Goal: Task Accomplishment & Management: Complete application form

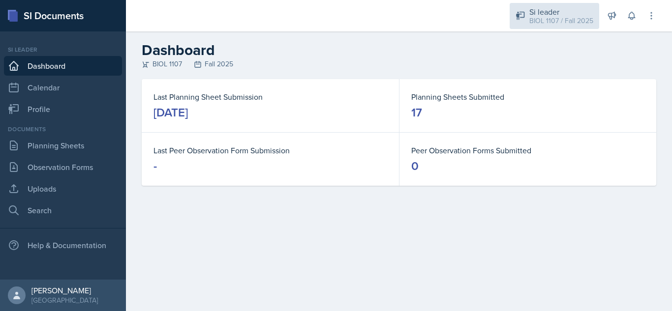
click at [538, 24] on div "BIOL 1107 / Fall 2025" at bounding box center [561, 21] width 64 height 10
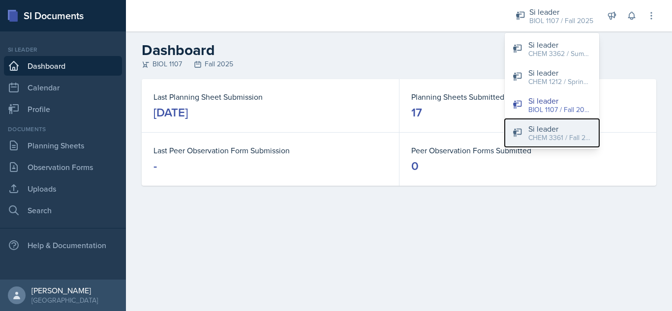
click at [536, 141] on div "CHEM 3361 / Fall 2025" at bounding box center [559, 138] width 63 height 10
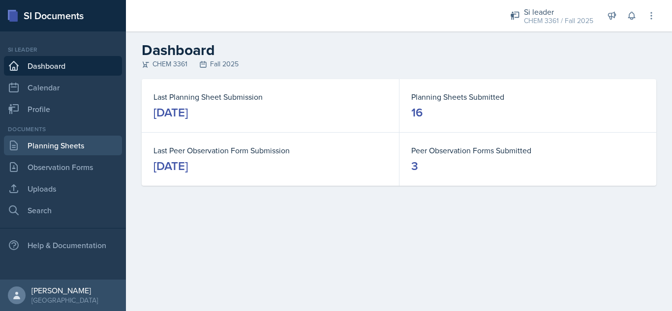
click at [95, 148] on link "Planning Sheets" at bounding box center [63, 146] width 118 height 20
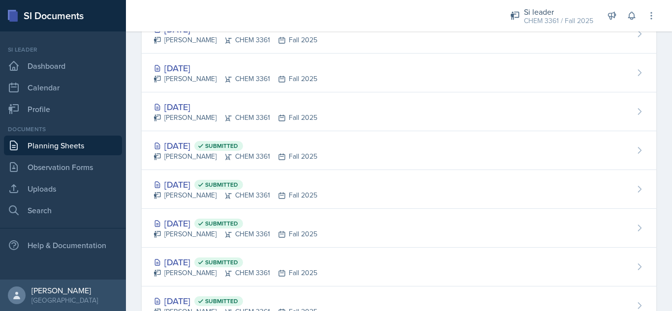
scroll to position [355, 0]
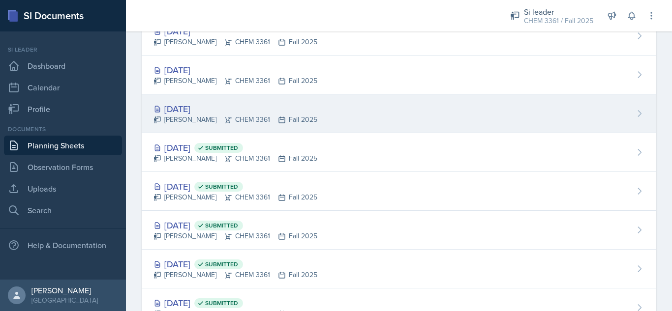
click at [382, 111] on div "[DATE] [PERSON_NAME] CHEM 3361 Fall 2025" at bounding box center [399, 113] width 514 height 39
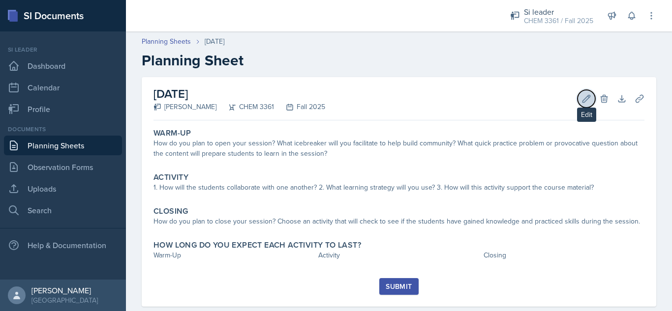
click at [577, 104] on button "Edit" at bounding box center [586, 99] width 18 height 18
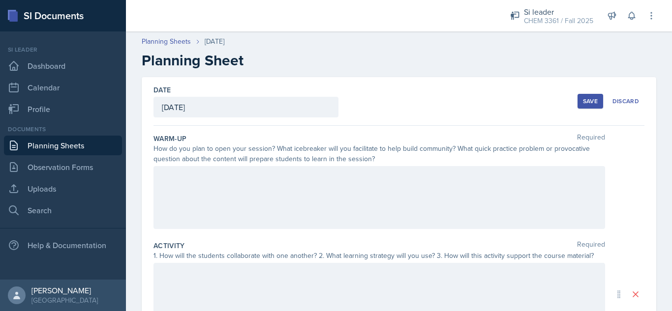
click at [263, 105] on div "[DATE]" at bounding box center [245, 107] width 185 height 21
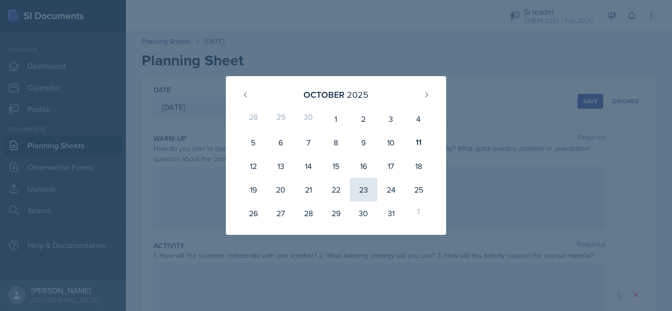
click at [367, 188] on div "23" at bounding box center [364, 190] width 28 height 24
type input "[DATE]"
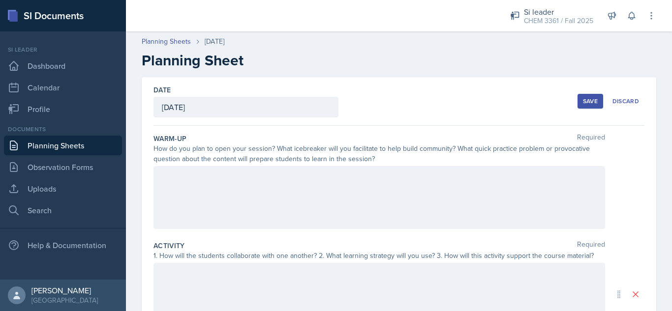
click at [425, 187] on div at bounding box center [378, 197] width 451 height 63
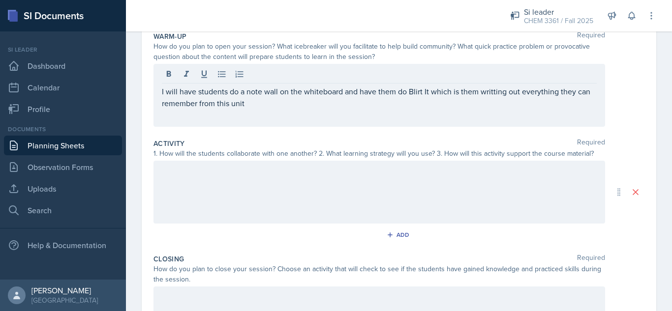
scroll to position [103, 0]
click at [342, 179] on div at bounding box center [378, 191] width 451 height 63
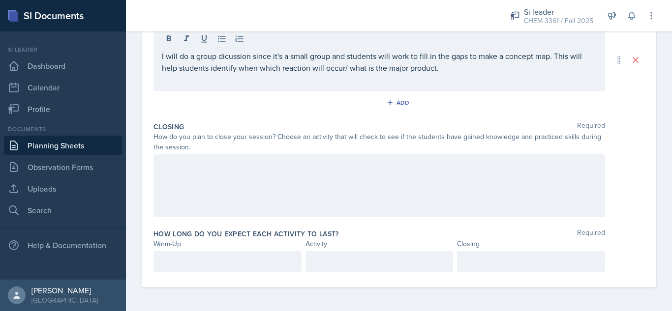
click at [424, 186] on div at bounding box center [378, 185] width 451 height 63
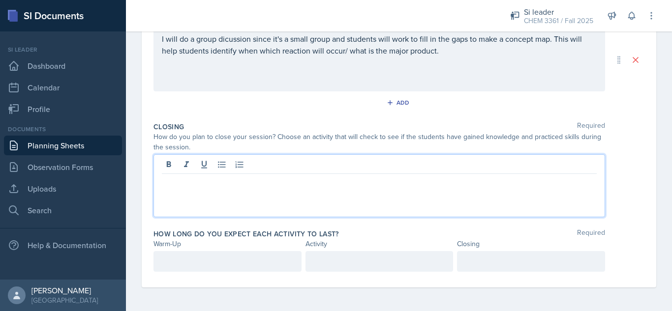
scroll to position [235, 0]
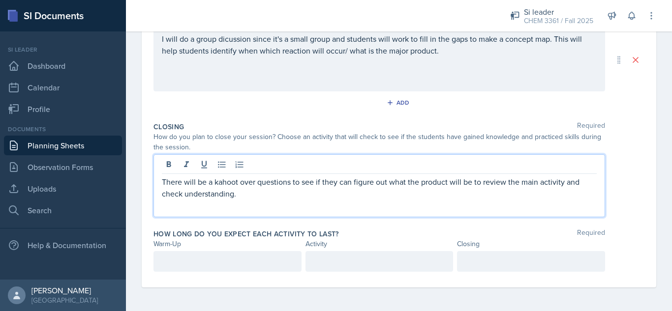
click at [517, 264] on div at bounding box center [531, 261] width 148 height 21
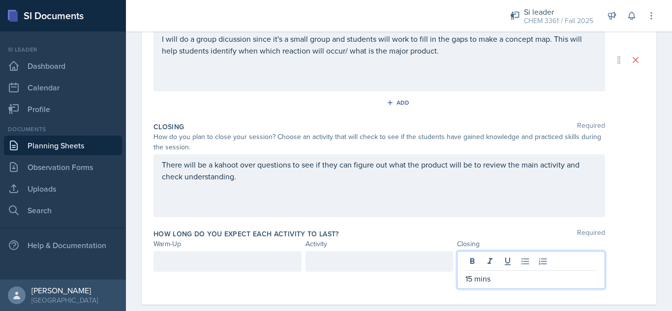
click at [343, 257] on div at bounding box center [379, 261] width 148 height 21
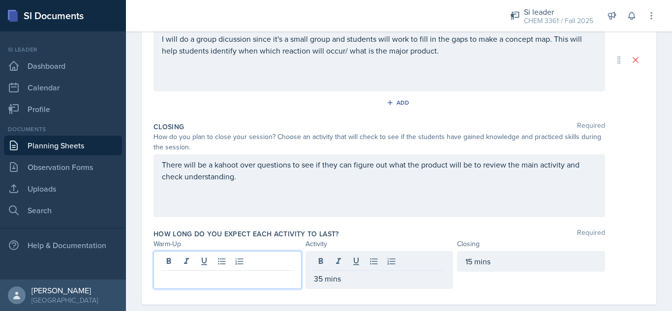
click at [223, 266] on div at bounding box center [227, 270] width 148 height 38
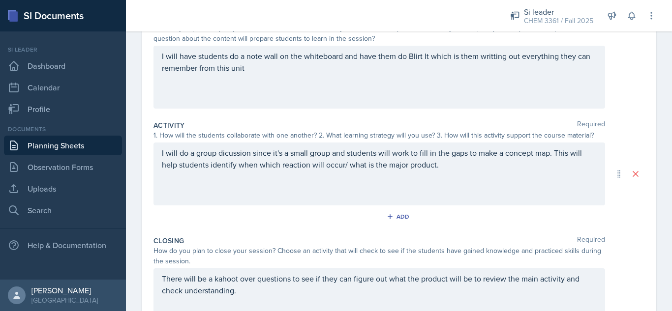
scroll to position [119, 0]
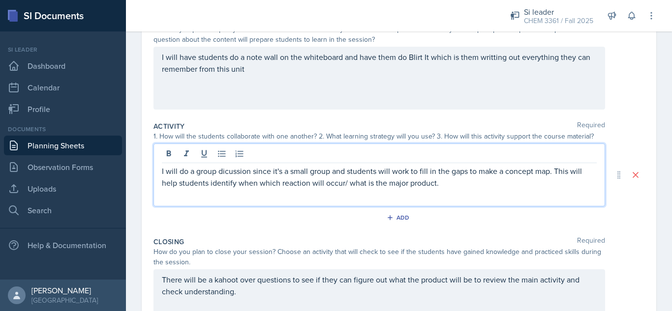
drag, startPoint x: 246, startPoint y: 155, endPoint x: 225, endPoint y: 178, distance: 31.3
click at [225, 178] on p "I will do a group dicussion since it's a small group and students will work to …" at bounding box center [379, 177] width 435 height 24
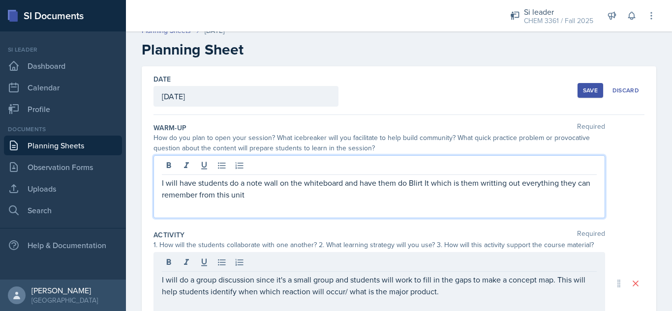
scroll to position [28, 0]
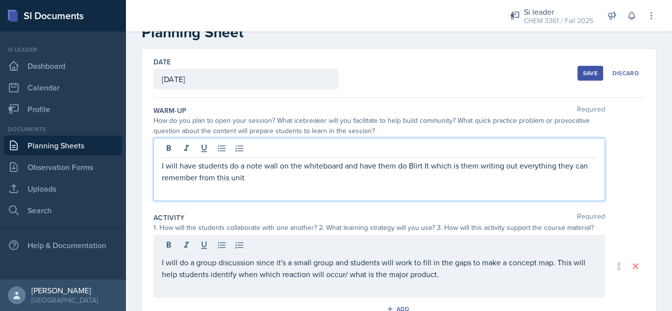
click at [583, 74] on div "Save" at bounding box center [590, 73] width 15 height 8
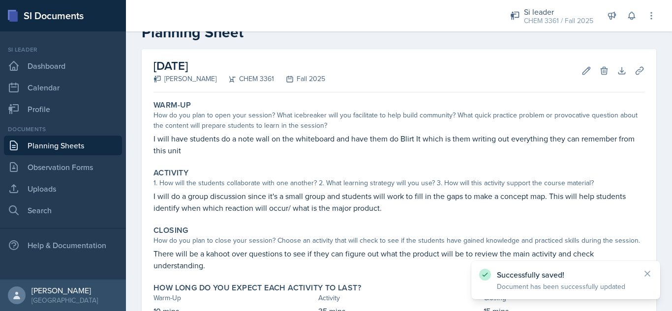
scroll to position [0, 0]
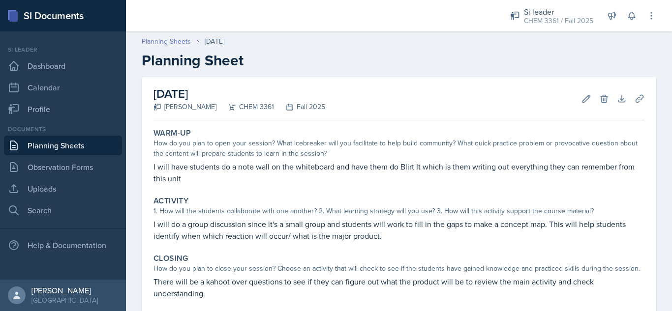
click at [161, 40] on link "Planning Sheets" at bounding box center [166, 41] width 49 height 10
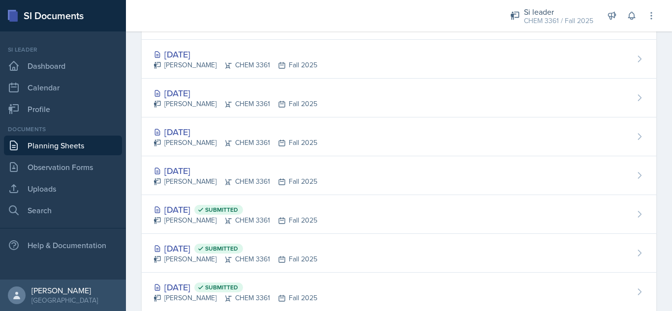
scroll to position [297, 0]
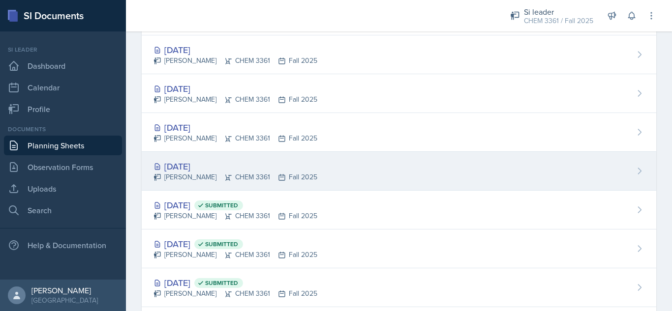
click at [430, 168] on div "[DATE] [PERSON_NAME] CHEM 3361 Fall 2025" at bounding box center [399, 171] width 514 height 39
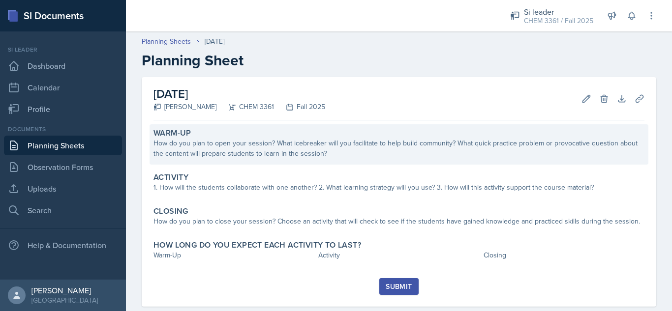
click at [498, 153] on div "How do you plan to open your session? What icebreaker will you facilitate to he…" at bounding box center [398, 148] width 491 height 21
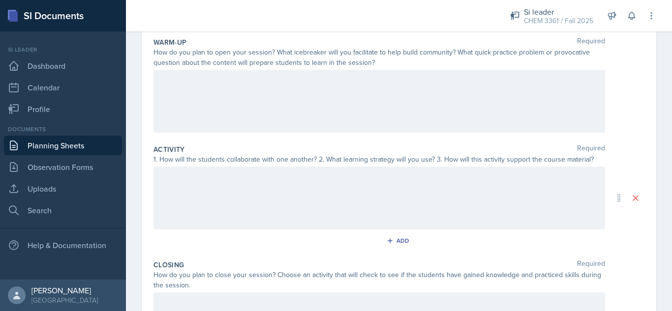
scroll to position [98, 0]
click at [360, 185] on div at bounding box center [378, 196] width 451 height 63
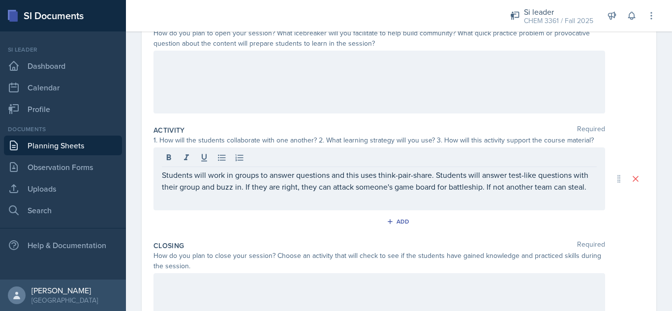
scroll to position [235, 0]
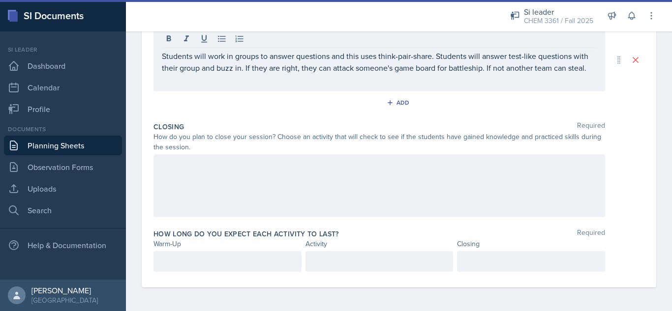
click at [361, 176] on div at bounding box center [378, 185] width 451 height 63
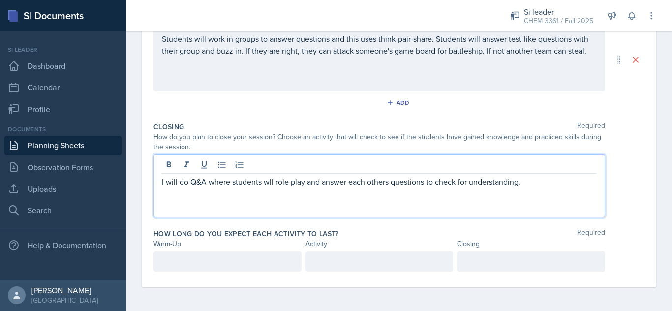
click at [462, 264] on div at bounding box center [531, 261] width 148 height 21
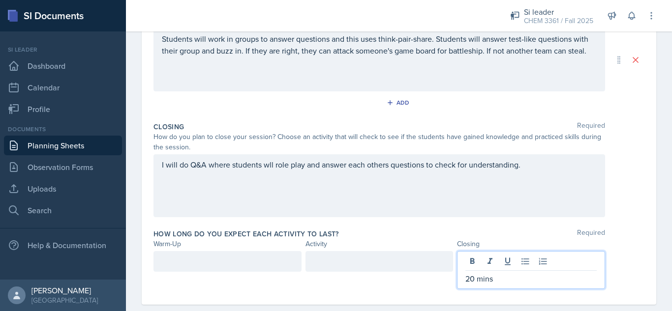
click at [337, 264] on div at bounding box center [379, 261] width 148 height 21
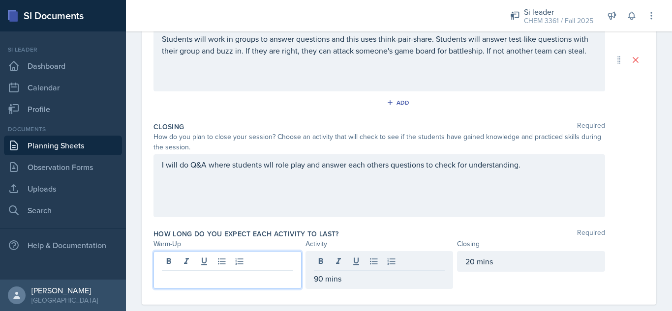
click at [185, 261] on div at bounding box center [227, 270] width 148 height 38
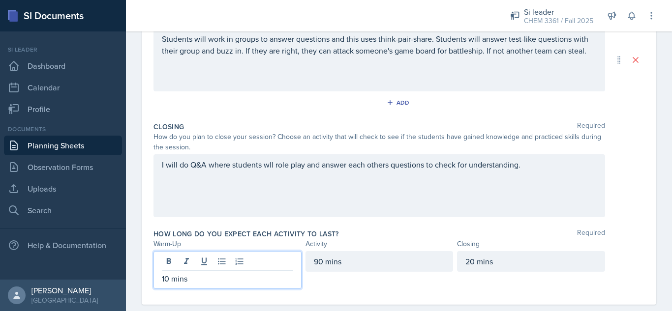
click at [265, 166] on div "I will do Q&A where students wll role play and answer each others questions to …" at bounding box center [378, 185] width 451 height 63
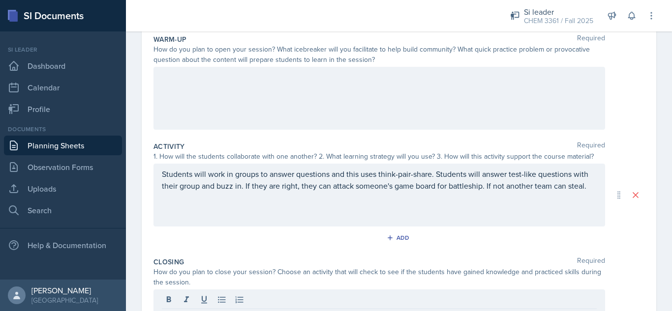
scroll to position [96, 0]
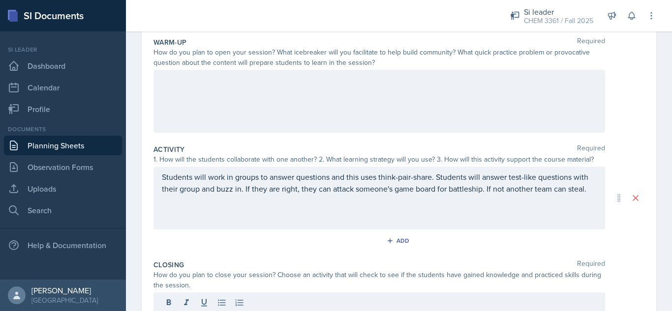
click at [482, 91] on div at bounding box center [378, 101] width 451 height 63
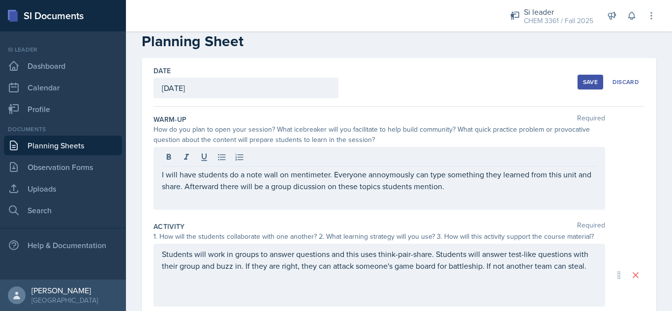
scroll to position [17, 0]
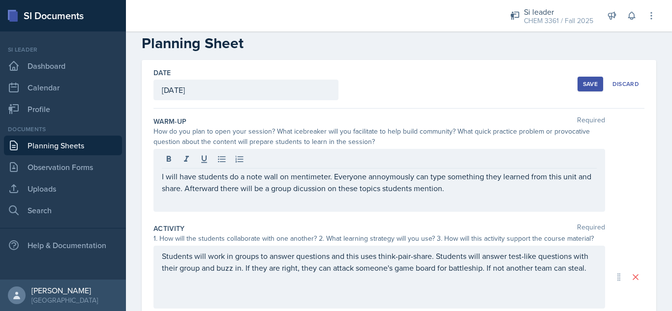
click at [583, 86] on div "Save" at bounding box center [590, 84] width 15 height 8
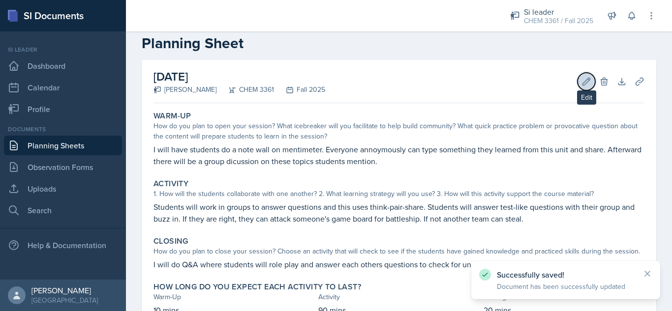
click at [577, 86] on button "Edit" at bounding box center [586, 82] width 18 height 18
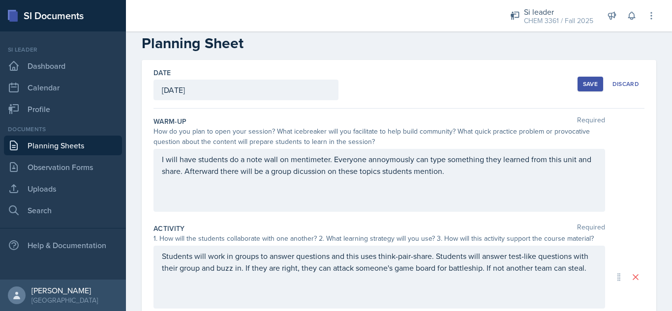
click at [160, 160] on div "I will have students do a note wall on mentimeter. Everyone annoymously can typ…" at bounding box center [378, 180] width 451 height 63
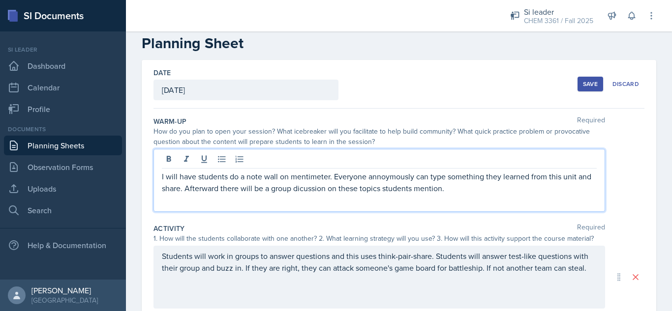
scroll to position [34, 0]
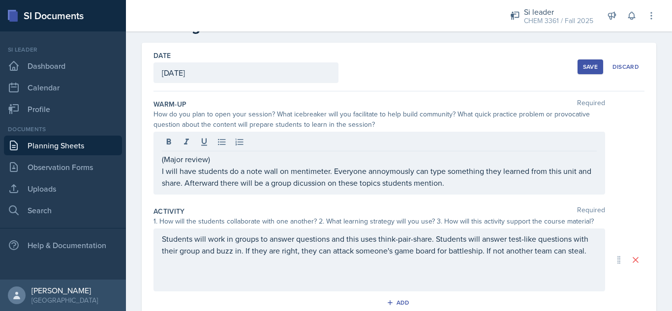
click at [583, 67] on div "Save" at bounding box center [590, 67] width 15 height 8
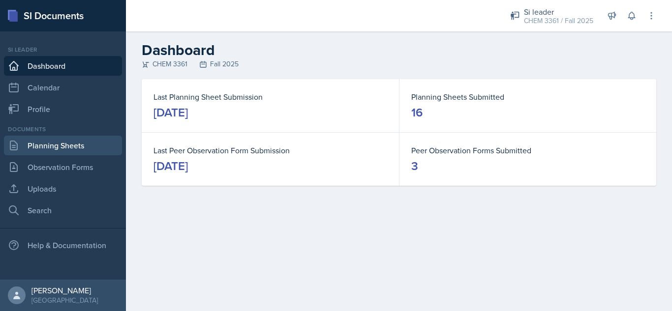
click at [79, 145] on link "Planning Sheets" at bounding box center [63, 146] width 118 height 20
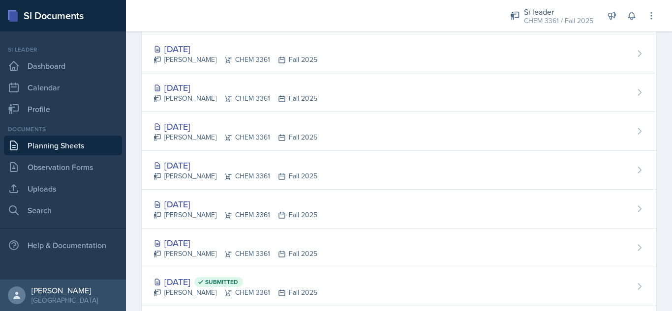
scroll to position [227, 0]
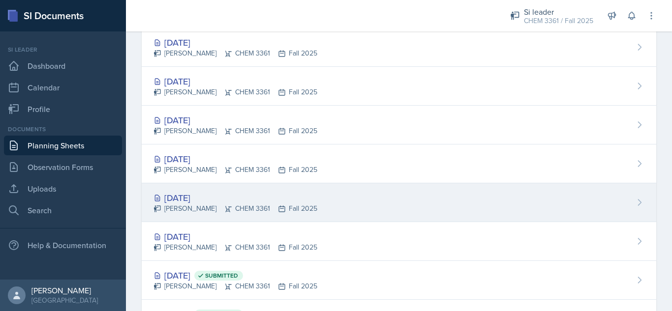
click at [466, 200] on div "[DATE] [PERSON_NAME] CHEM 3361 Fall 2025" at bounding box center [399, 202] width 514 height 39
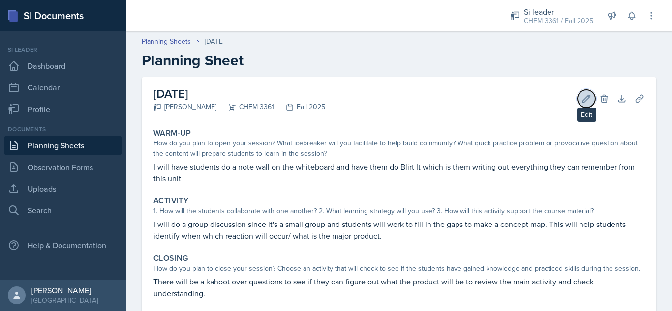
click at [581, 98] on icon at bounding box center [586, 99] width 10 height 10
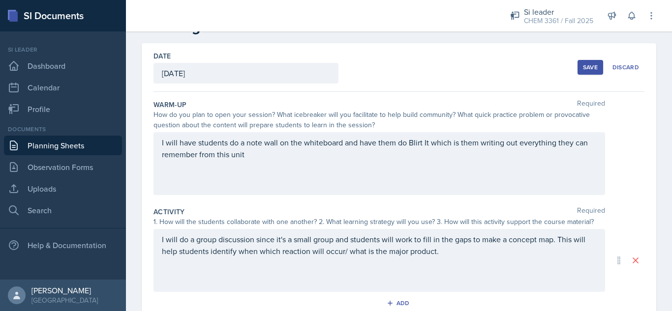
scroll to position [33, 0]
click at [100, 148] on link "Planning Sheets" at bounding box center [63, 146] width 118 height 20
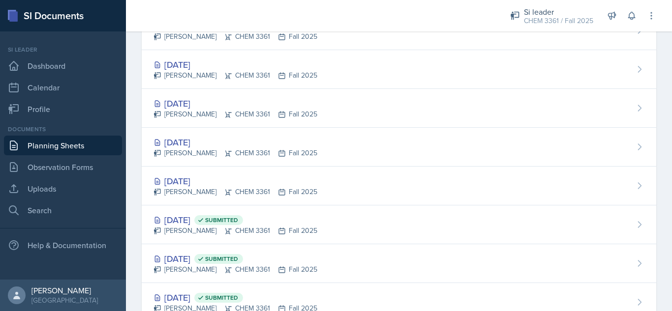
scroll to position [289, 0]
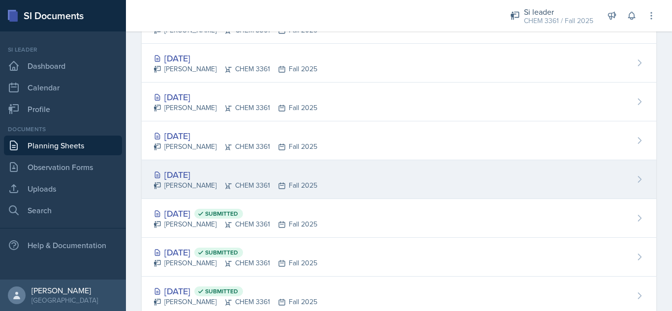
click at [465, 173] on div "[DATE] [PERSON_NAME] CHEM 3361 Fall 2025" at bounding box center [399, 179] width 514 height 39
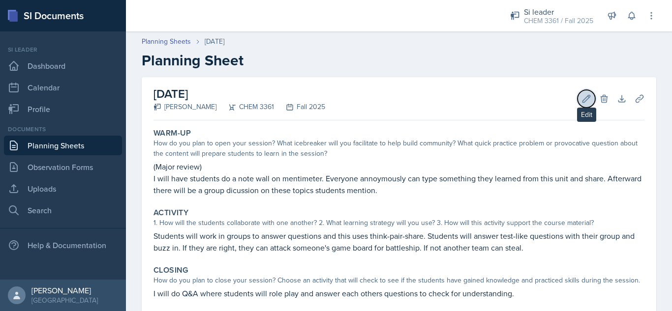
click at [581, 98] on icon at bounding box center [586, 99] width 10 height 10
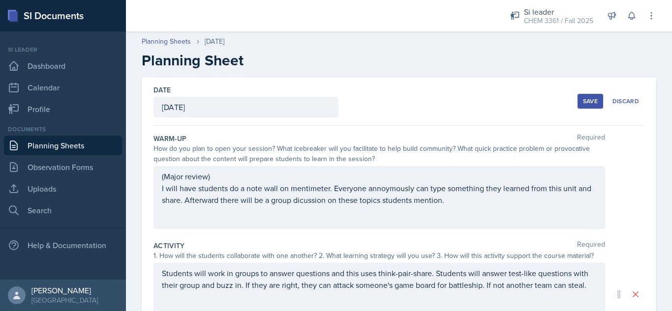
click at [484, 203] on p "I will have students do a note wall on mentimeter. Everyone annoymously can typ…" at bounding box center [379, 194] width 435 height 24
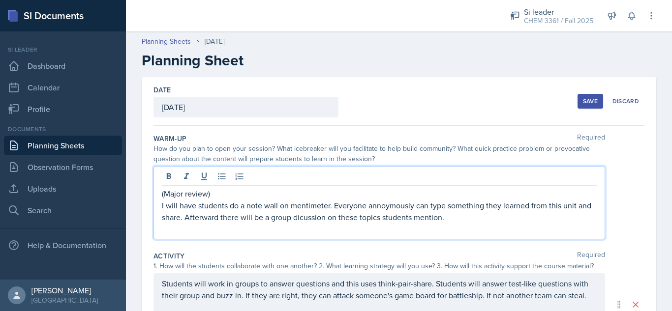
paste div
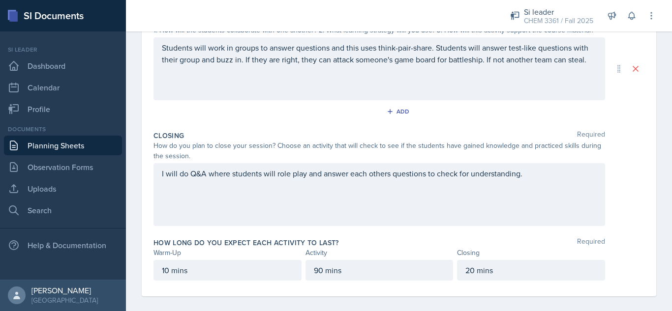
scroll to position [245, 0]
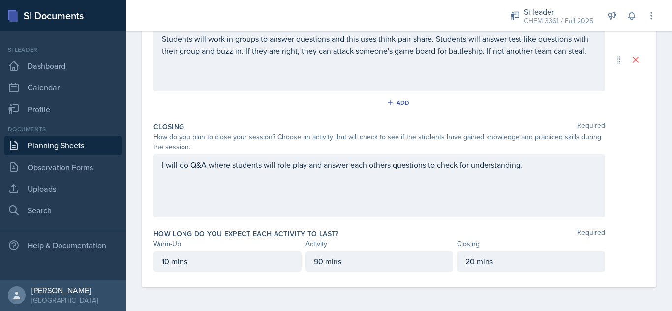
click at [310, 266] on div "90 mins" at bounding box center [379, 261] width 148 height 21
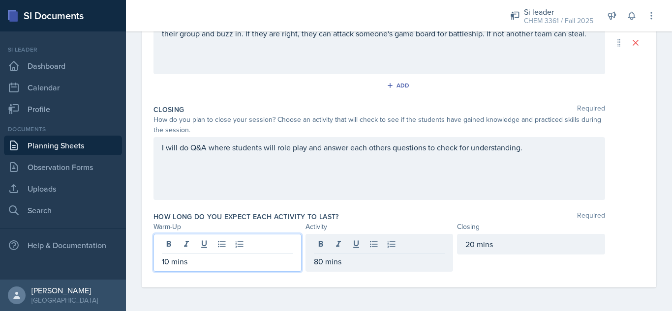
click at [164, 244] on div "10 mins" at bounding box center [227, 253] width 148 height 38
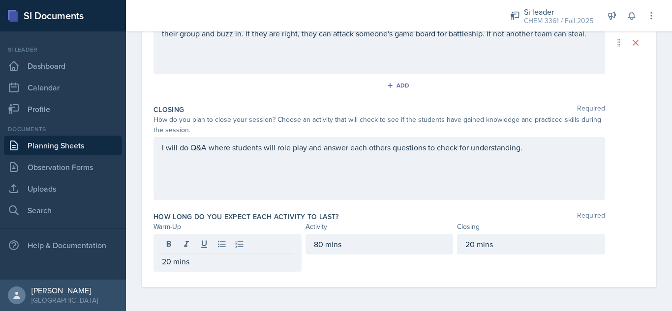
scroll to position [0, 0]
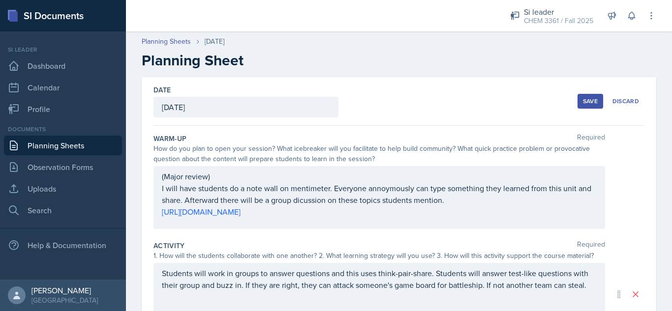
click at [584, 102] on div "Save" at bounding box center [590, 101] width 15 height 8
